Goal: Transaction & Acquisition: Purchase product/service

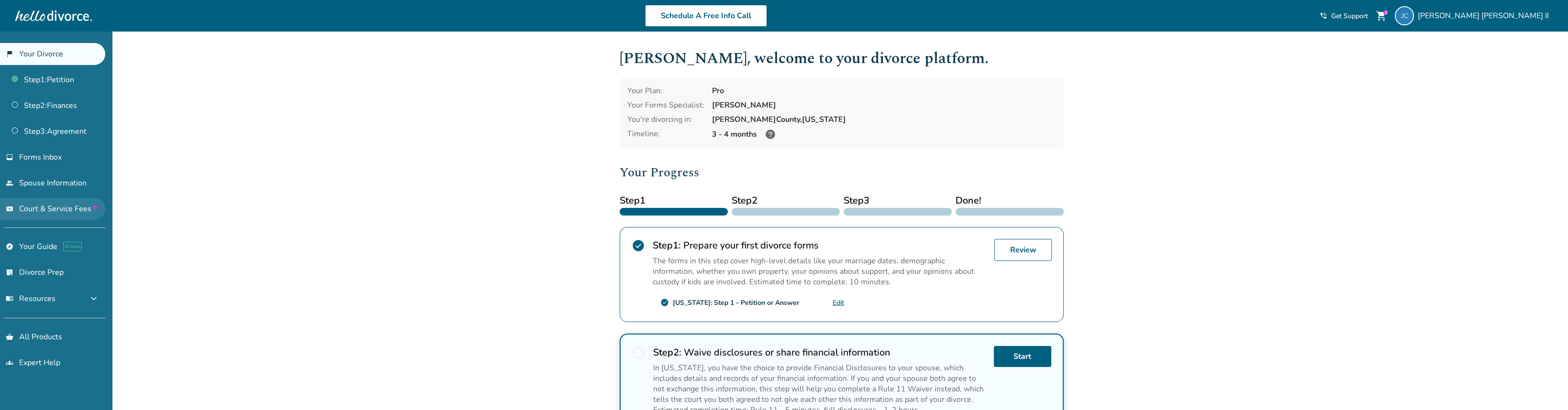
click at [54, 203] on span "Court & Service Fees" at bounding box center [58, 208] width 78 height 11
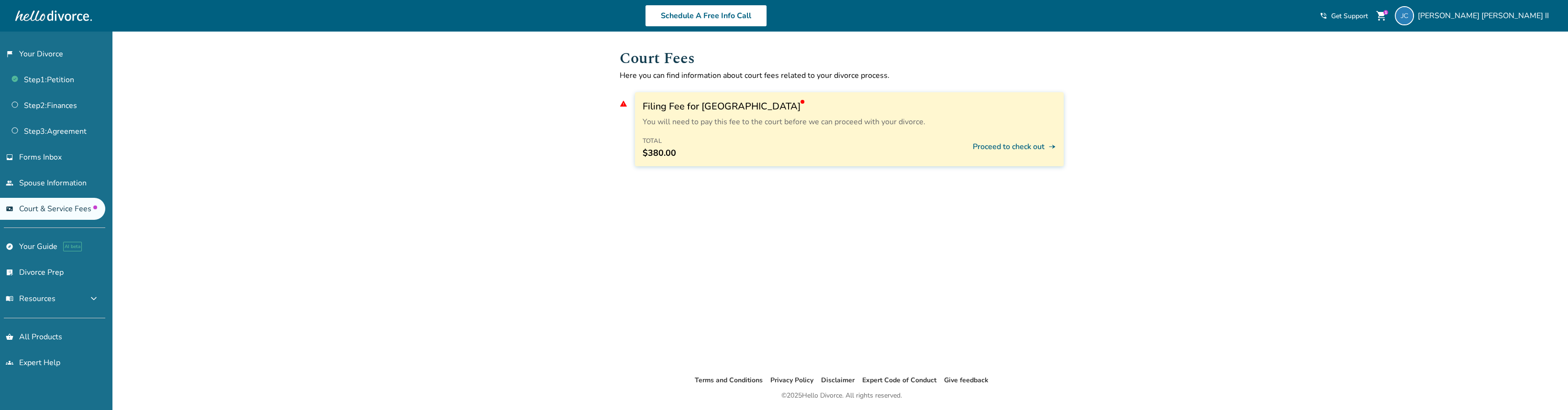
scroll to position [4, 0]
click at [1029, 143] on button "Proceed to check out line_end_arrow_notch" at bounding box center [1014, 143] width 83 height 24
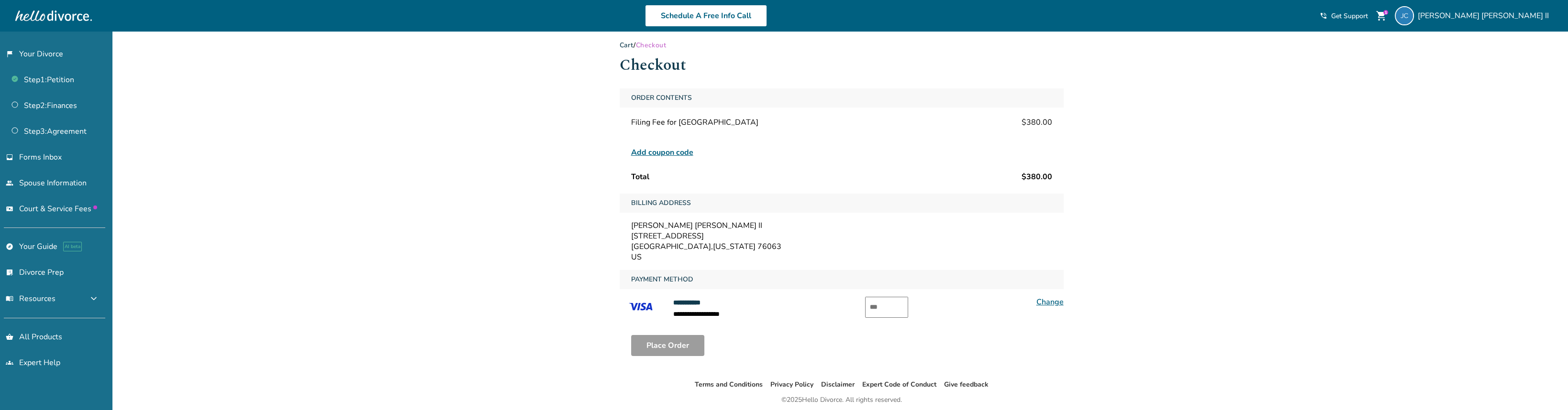
scroll to position [8, 0]
click at [890, 303] on input "text" at bounding box center [886, 305] width 43 height 21
type input "***"
click at [678, 343] on button "Place Order" at bounding box center [668, 343] width 73 height 21
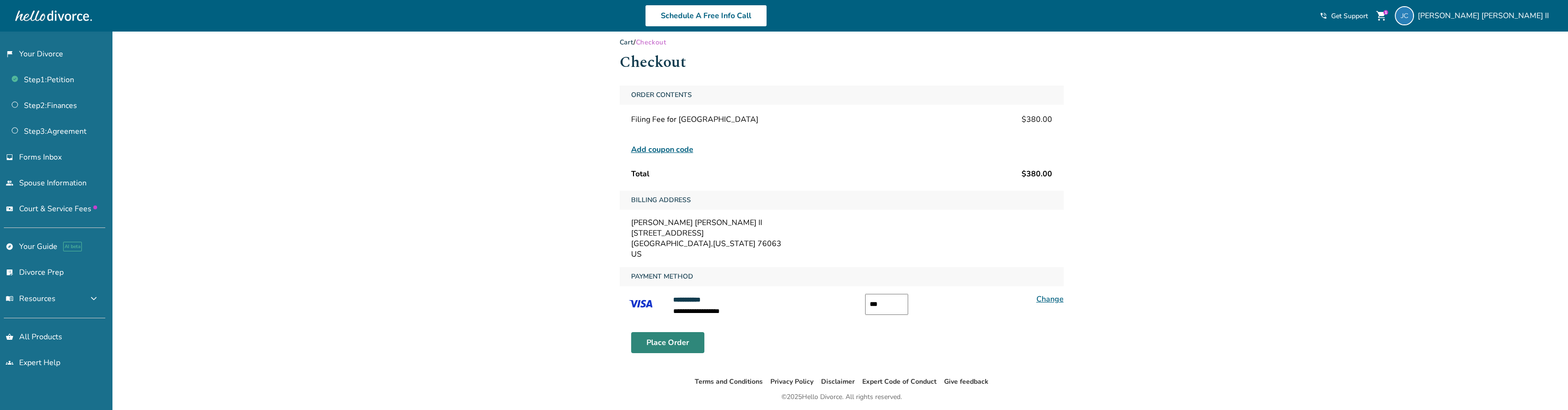
scroll to position [9, 0]
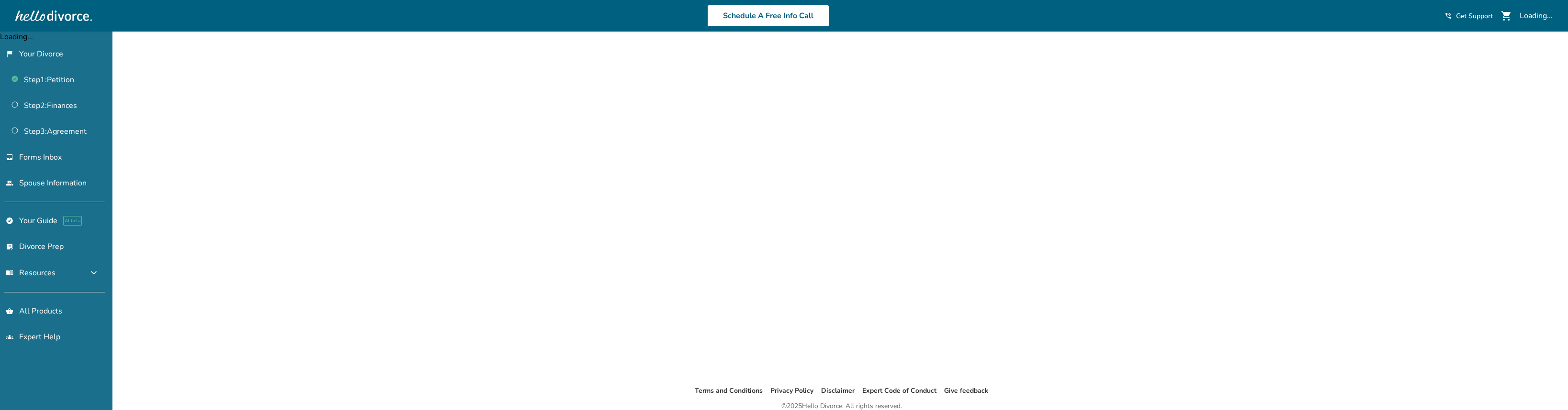
scroll to position [9, 0]
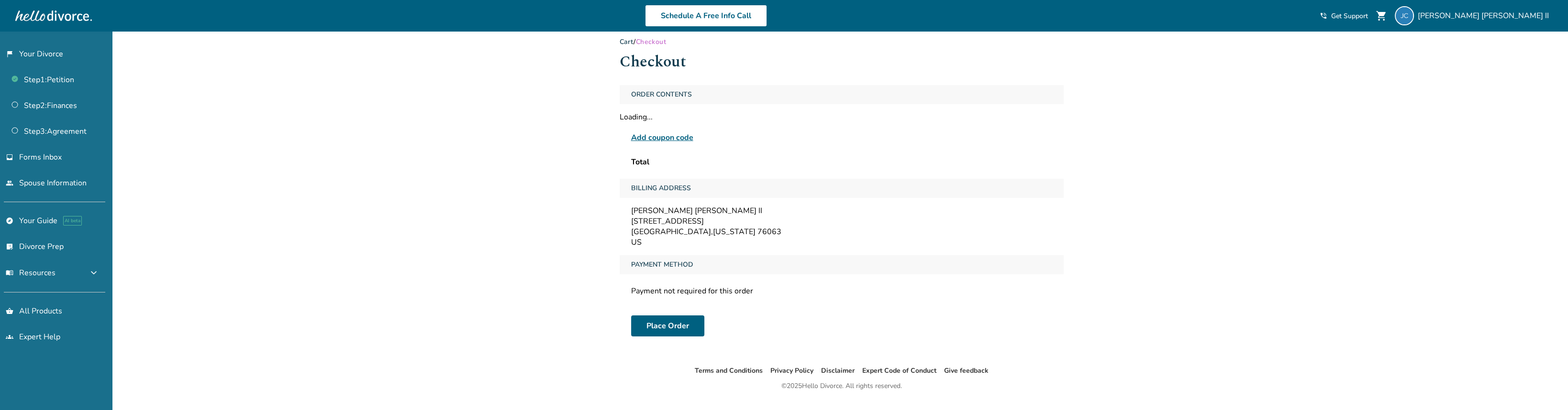
click at [1387, 15] on span "shopping_cart" at bounding box center [1381, 16] width 12 height 12
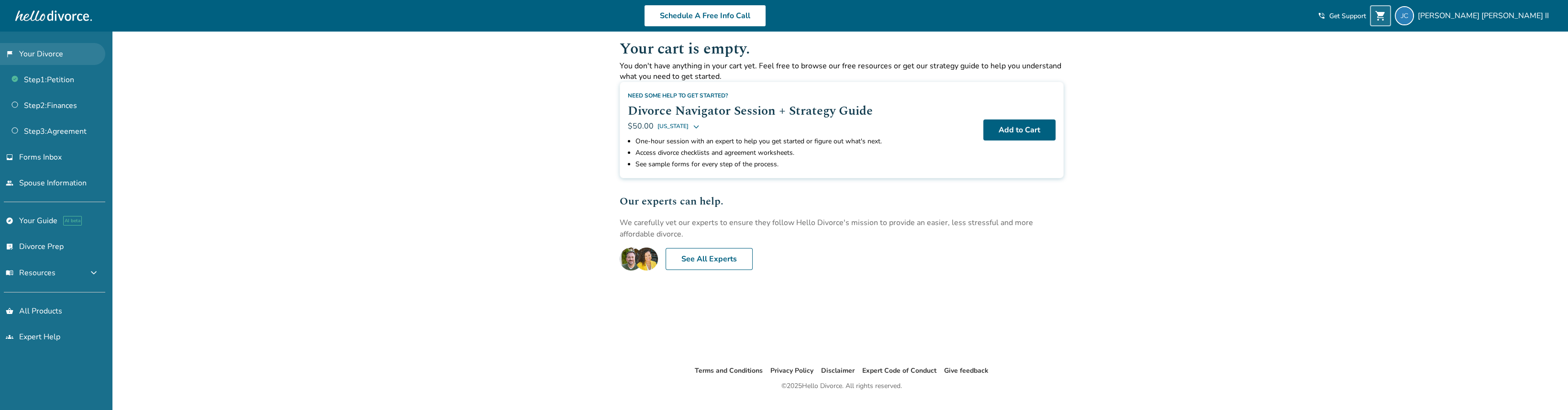
click at [45, 54] on link "flag_2 Your Divorce" at bounding box center [52, 54] width 105 height 22
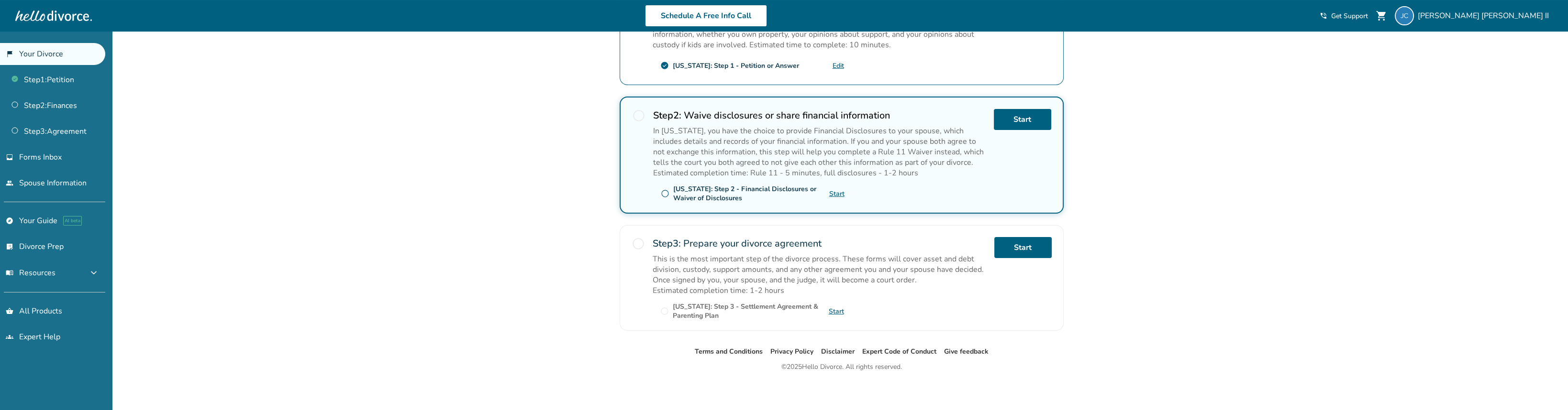
scroll to position [237, 0]
click at [43, 160] on span "Forms Inbox" at bounding box center [40, 157] width 43 height 11
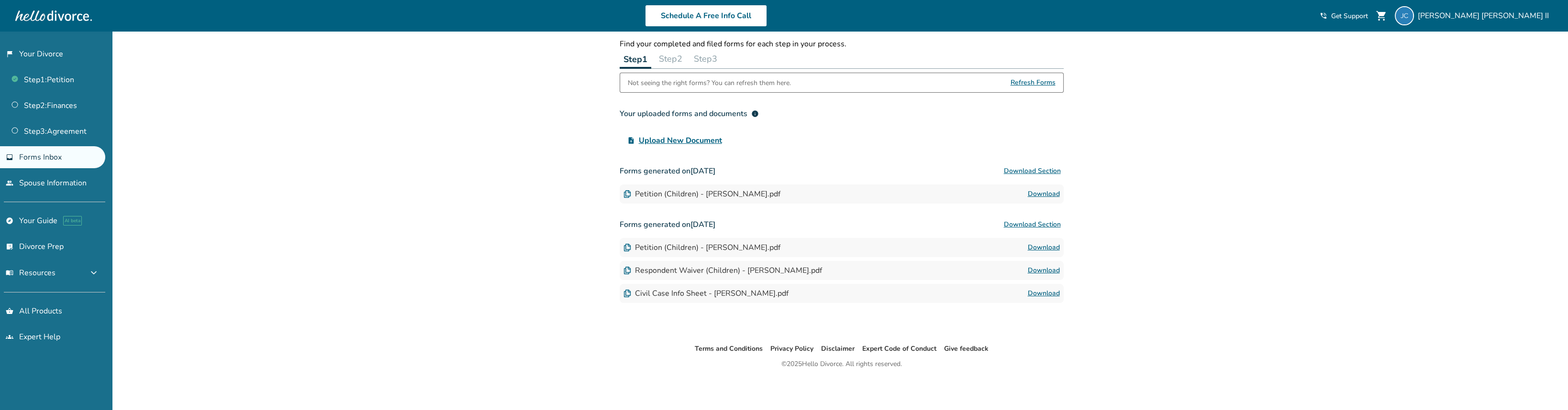
scroll to position [32, 0]
click at [1051, 194] on link "Download" at bounding box center [1044, 194] width 32 height 12
click at [669, 57] on button "Step 2" at bounding box center [670, 59] width 31 height 19
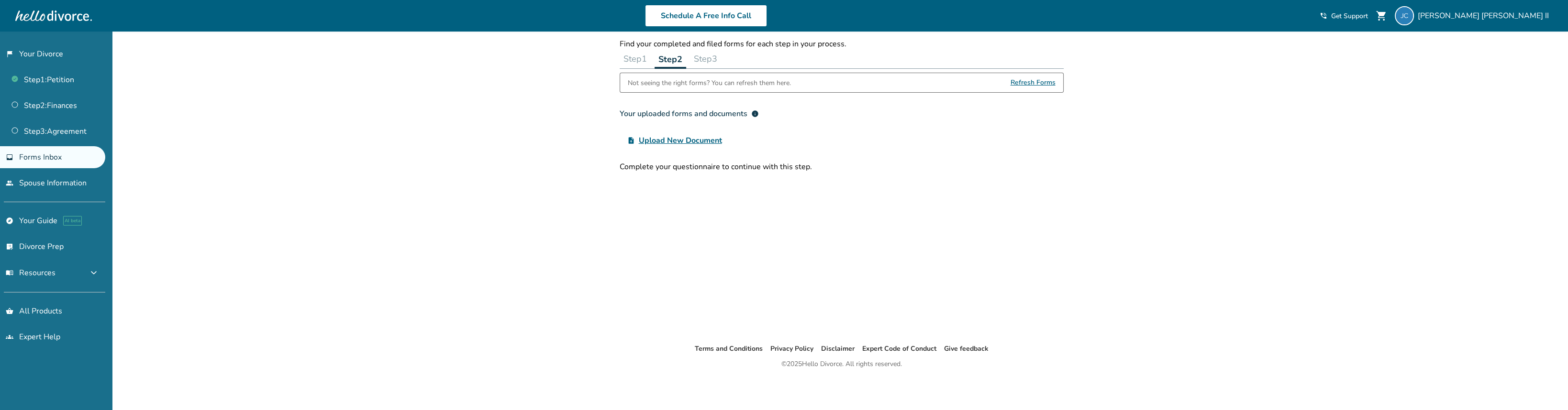
click at [710, 56] on button "Step 3" at bounding box center [705, 59] width 31 height 19
click at [75, 185] on link "people Spouse Information" at bounding box center [52, 183] width 105 height 22
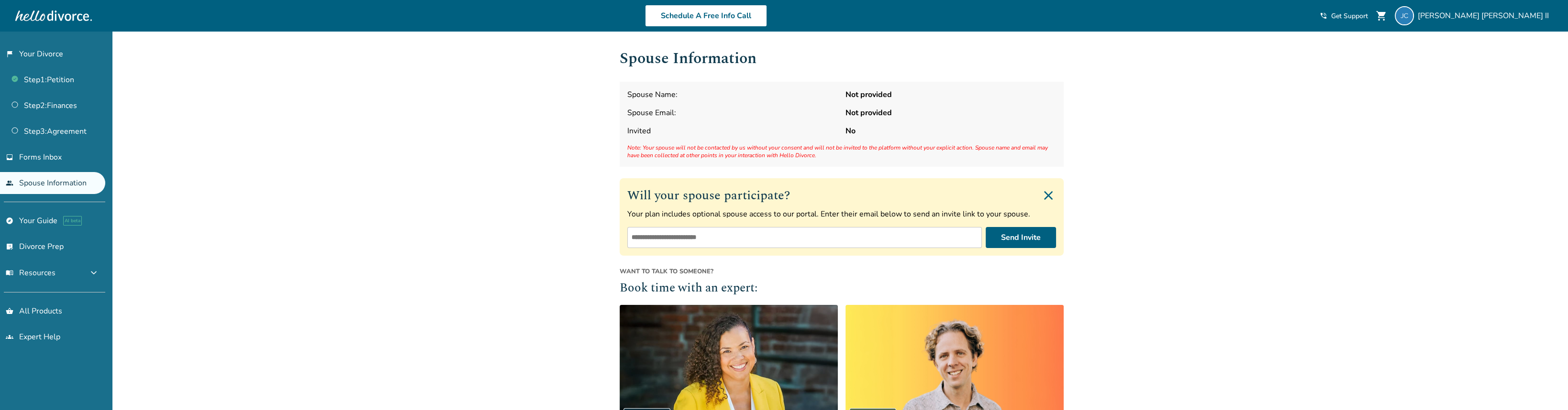
click at [856, 244] on input "email" at bounding box center [805, 237] width 355 height 21
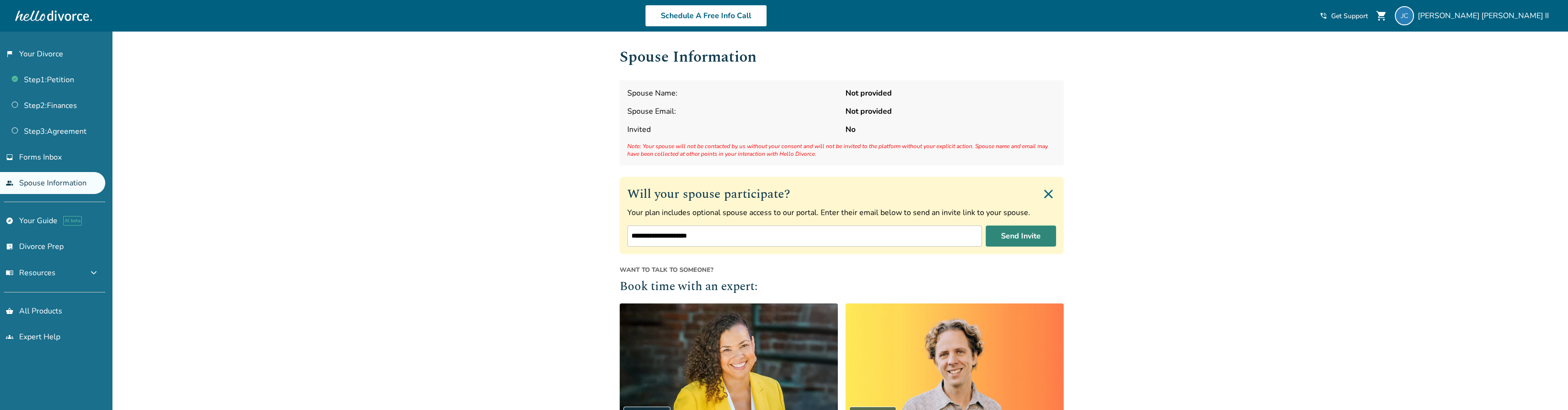
type input "**********"
click at [1000, 238] on button "Send Invite" at bounding box center [1022, 236] width 71 height 21
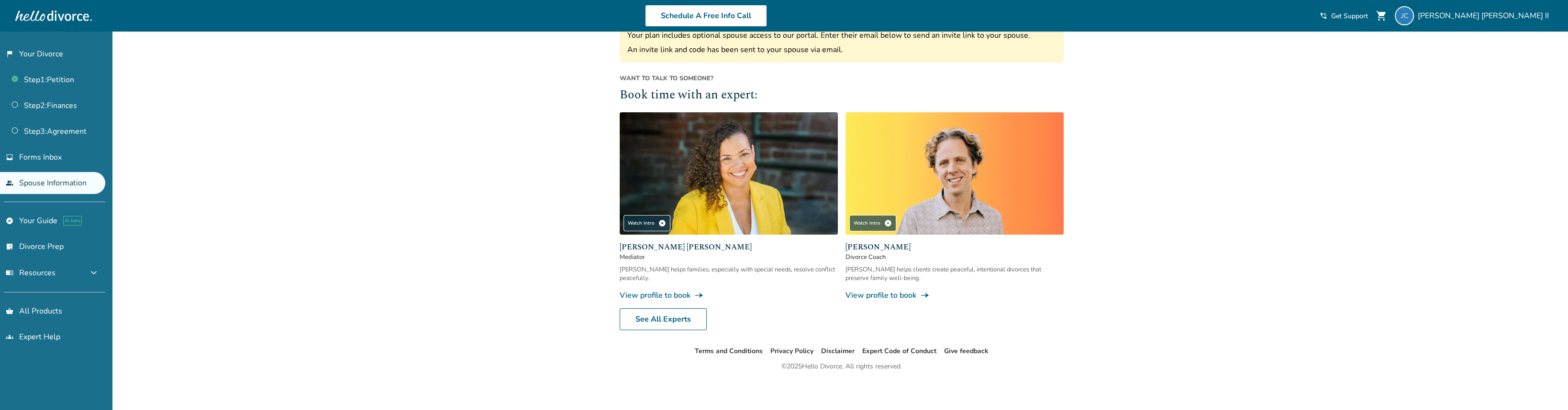
scroll to position [178, 0]
click at [50, 51] on link "flag_2 Your Divorce" at bounding box center [52, 54] width 105 height 22
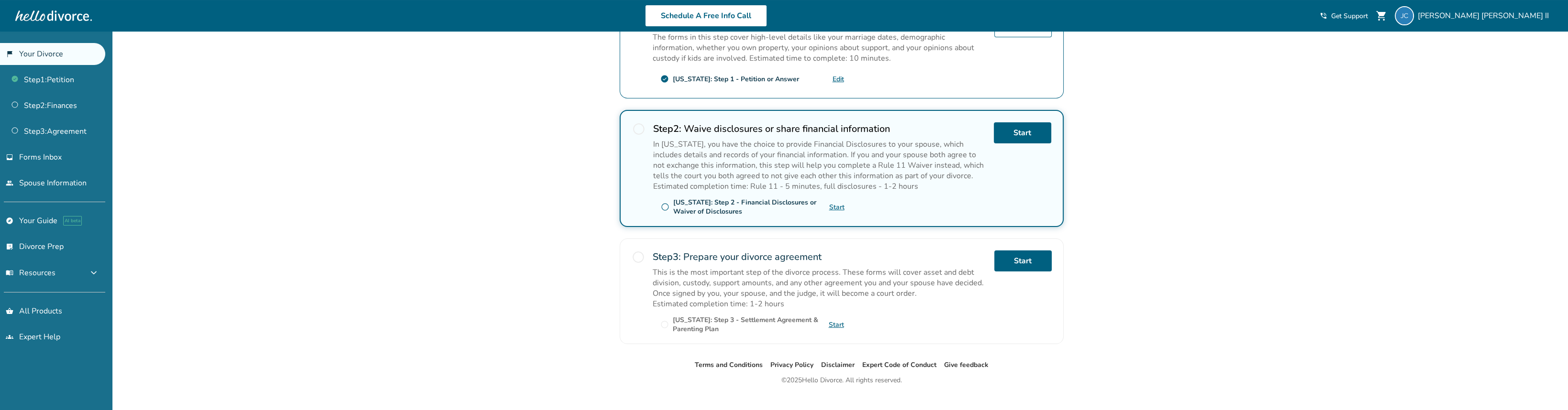
scroll to position [223, 0]
click at [1387, 17] on span "shopping_cart" at bounding box center [1381, 16] width 12 height 12
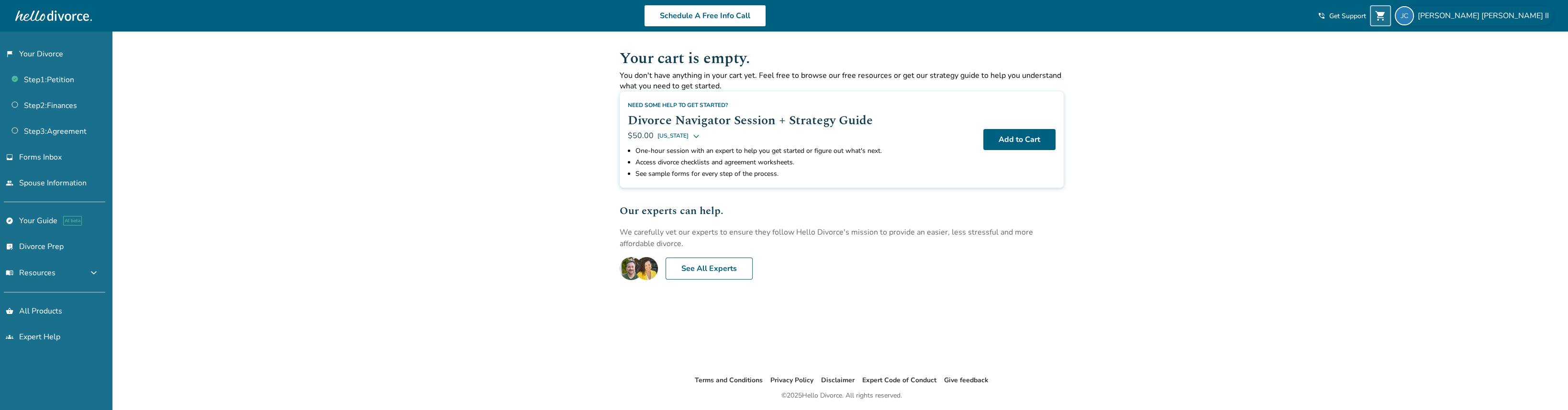
click at [1536, 11] on span "[PERSON_NAME]" at bounding box center [1486, 16] width 135 height 11
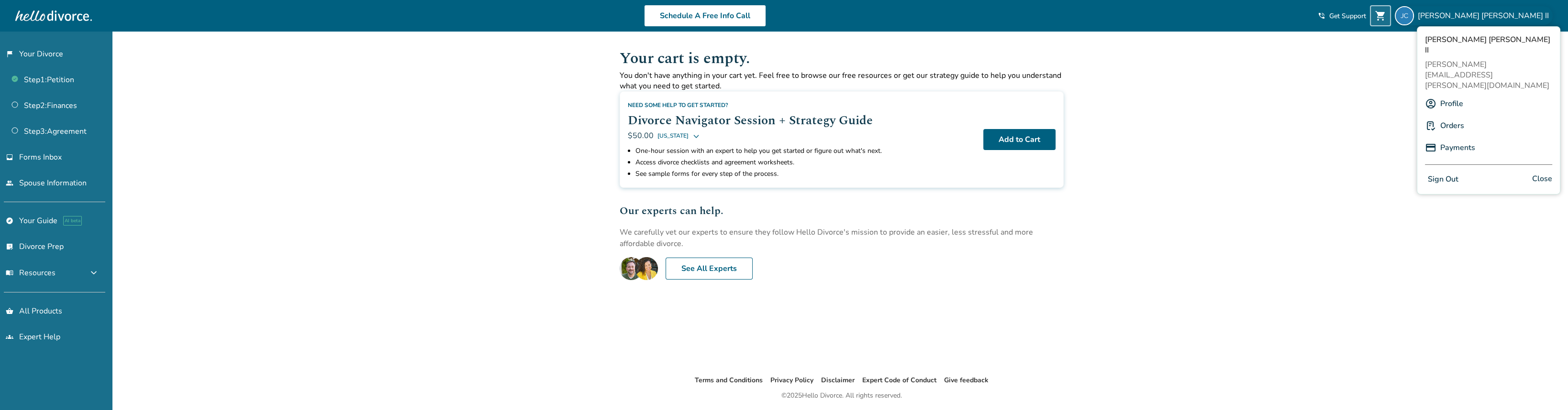
click at [1454, 139] on link "Payments" at bounding box center [1458, 148] width 35 height 18
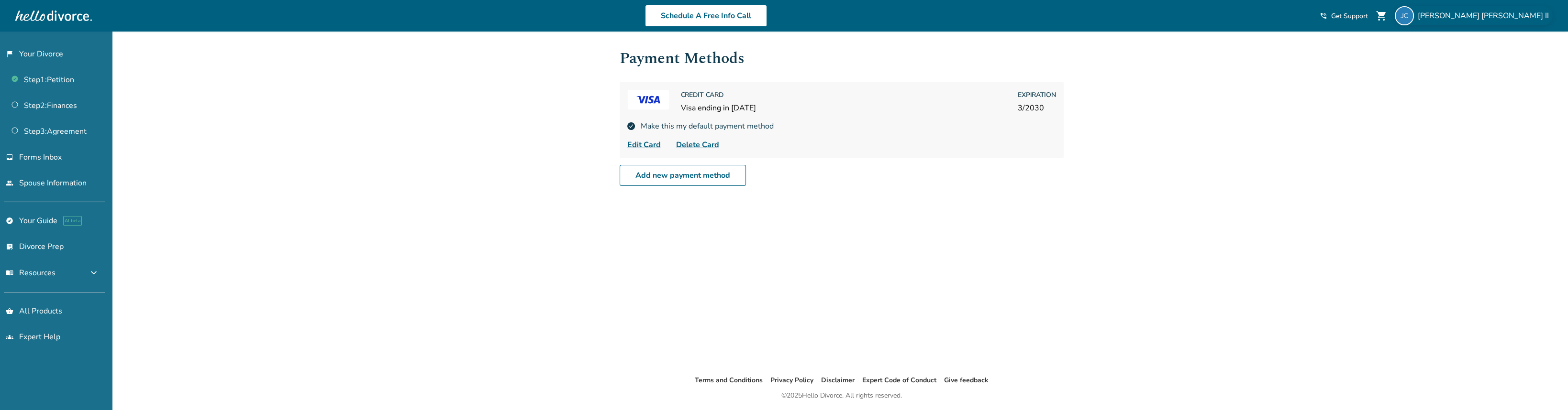
click at [1536, 18] on span "[PERSON_NAME]" at bounding box center [1486, 16] width 135 height 11
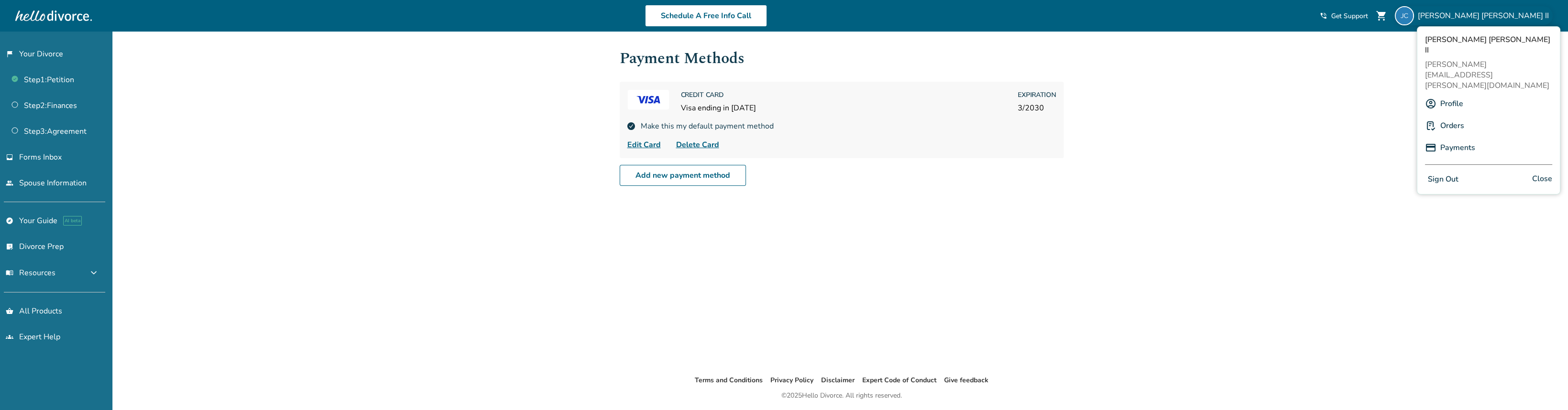
click at [1454, 117] on link "Orders" at bounding box center [1452, 126] width 24 height 18
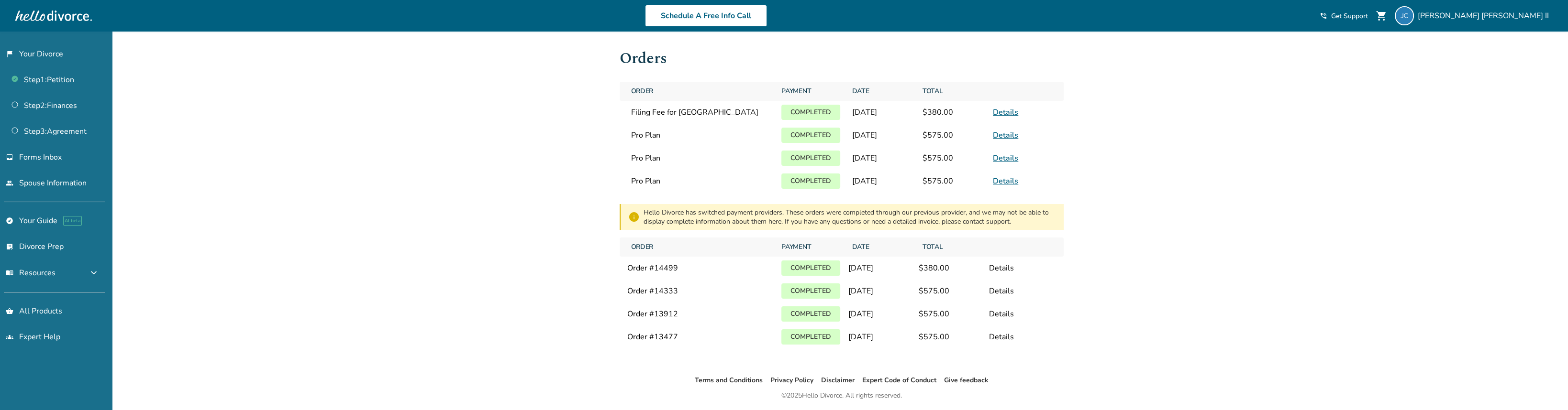
scroll to position [1, 0]
